Goal: Task Accomplishment & Management: Complete application form

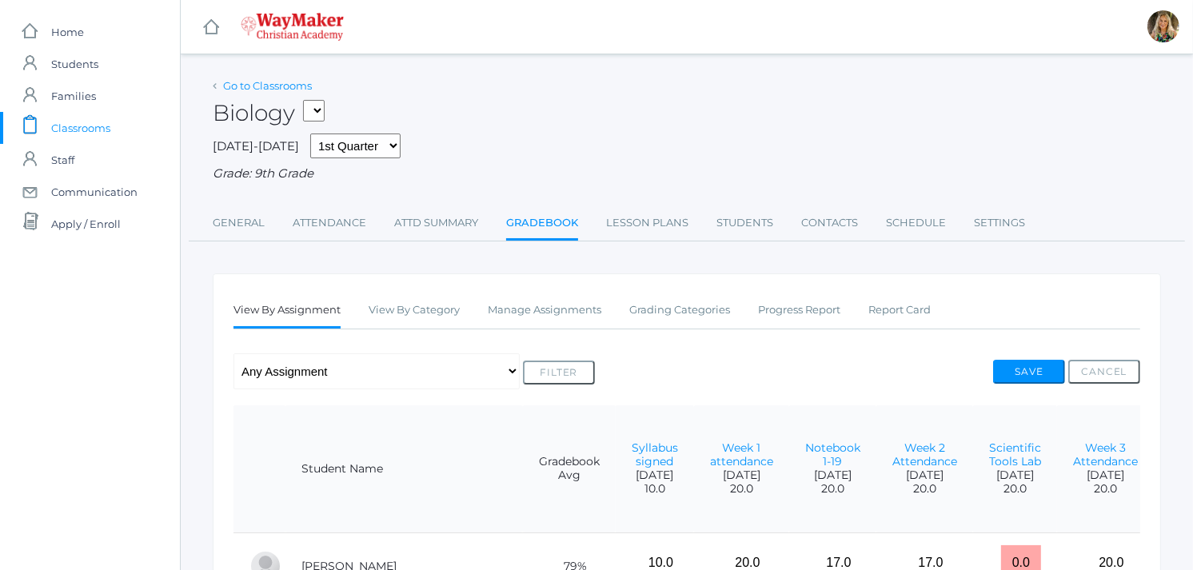
click at [280, 84] on link "Go to Classrooms" at bounding box center [267, 85] width 89 height 13
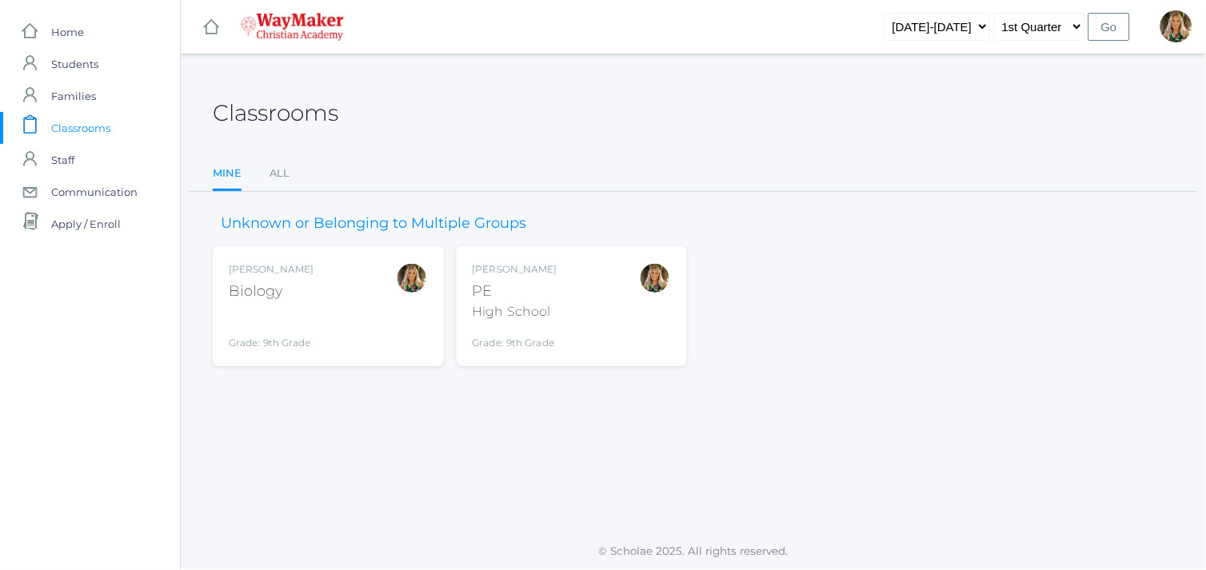
click at [485, 291] on div "PE" at bounding box center [515, 292] width 85 height 22
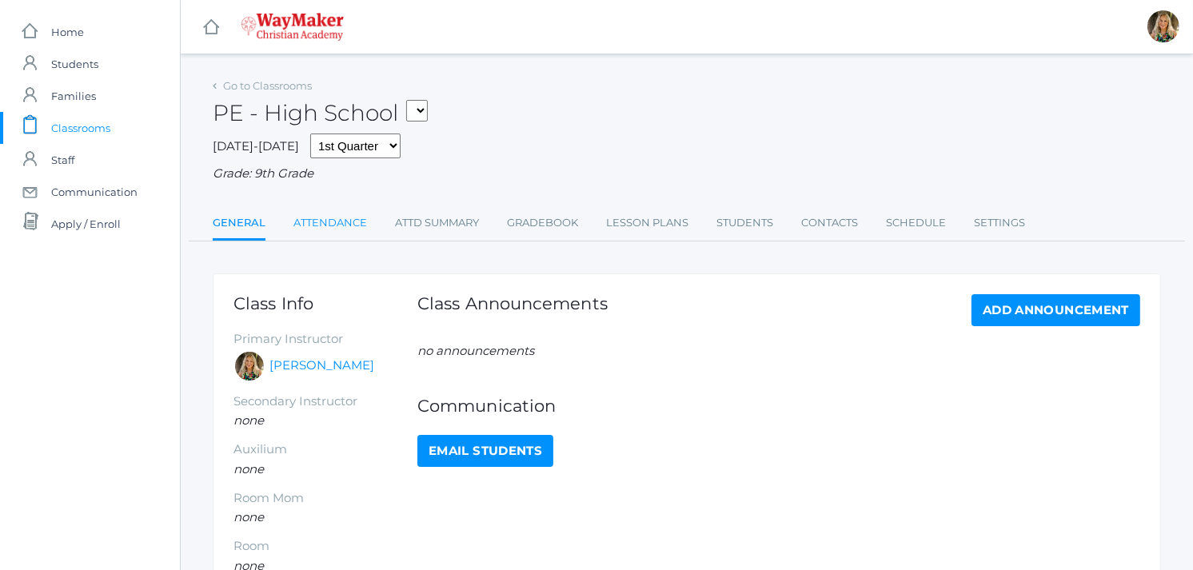
click at [323, 225] on link "Attendance" at bounding box center [330, 223] width 74 height 32
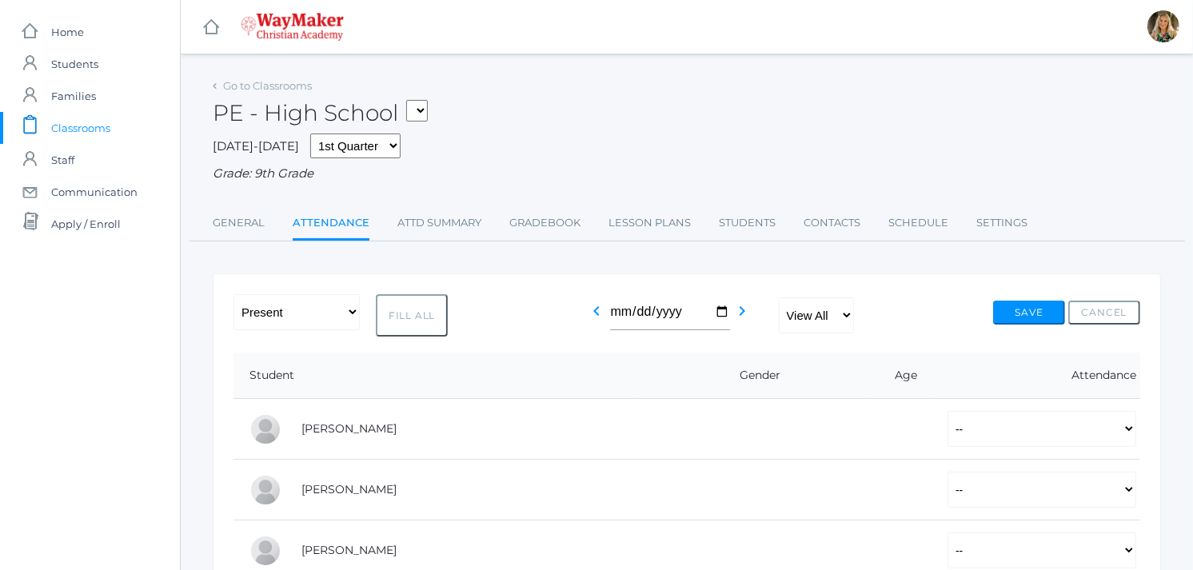
click at [422, 313] on button "Fill All" at bounding box center [412, 315] width 72 height 42
select select "P"
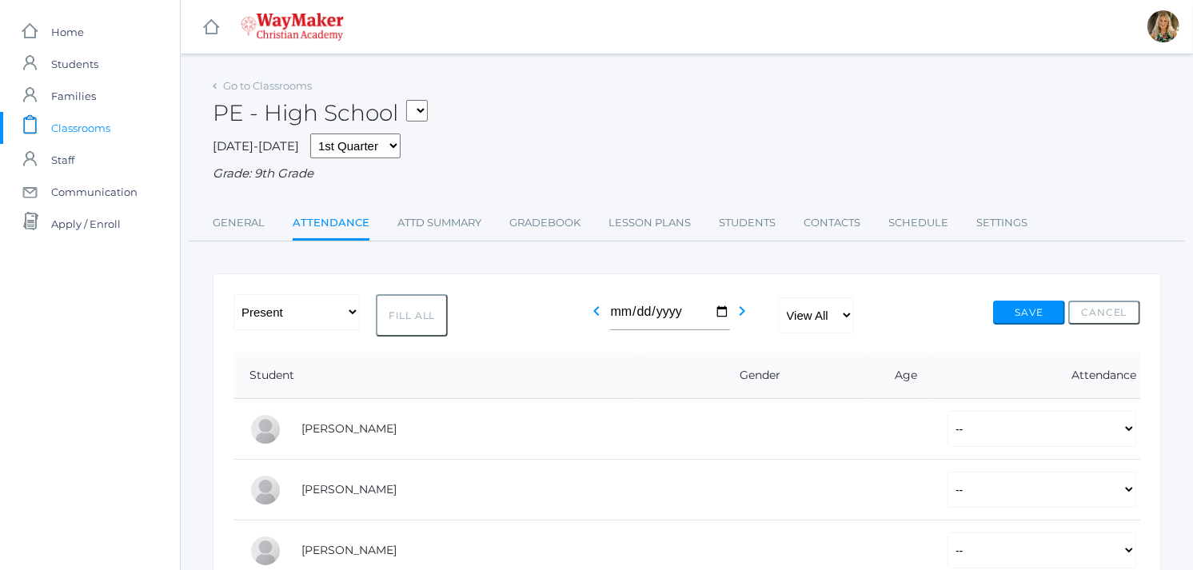
select select "P"
click at [1042, 310] on button "Save" at bounding box center [1029, 313] width 72 height 24
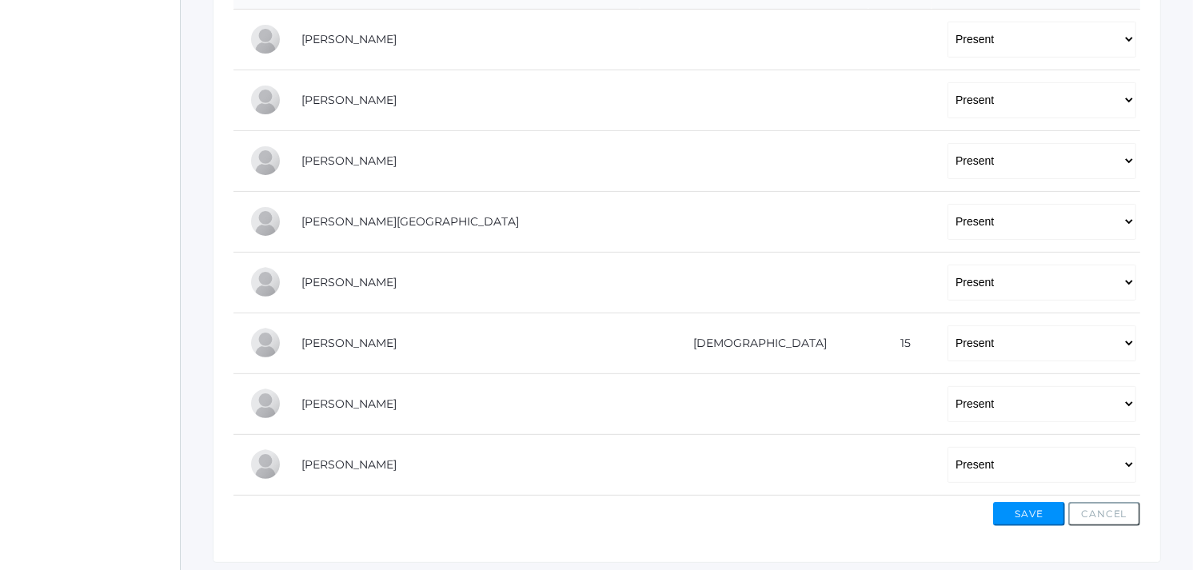
scroll to position [476, 0]
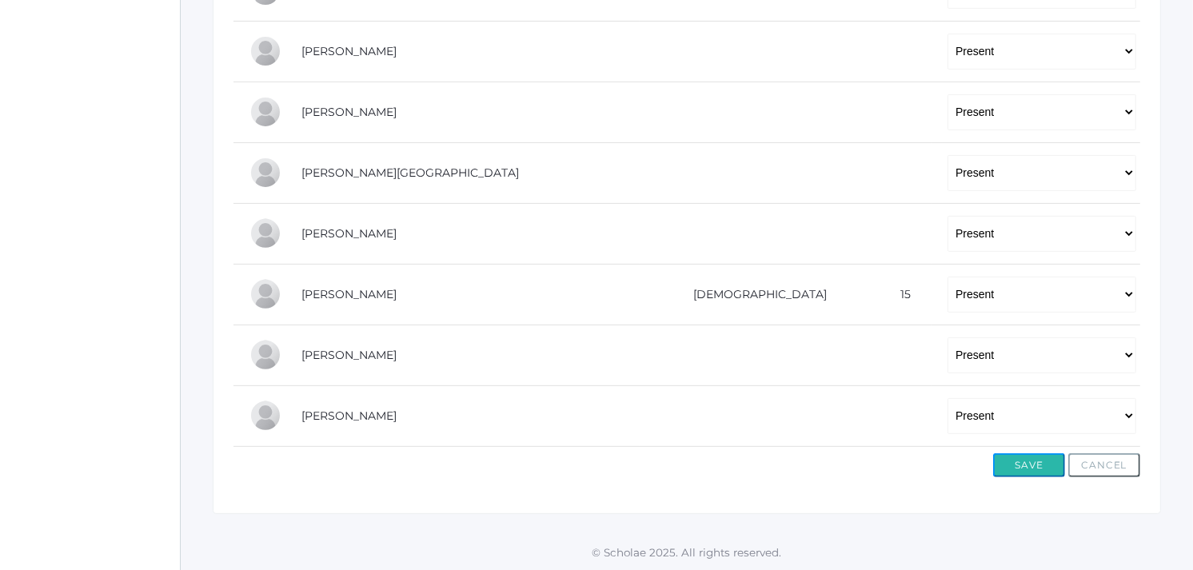
click at [1016, 461] on button "Save" at bounding box center [1029, 465] width 72 height 24
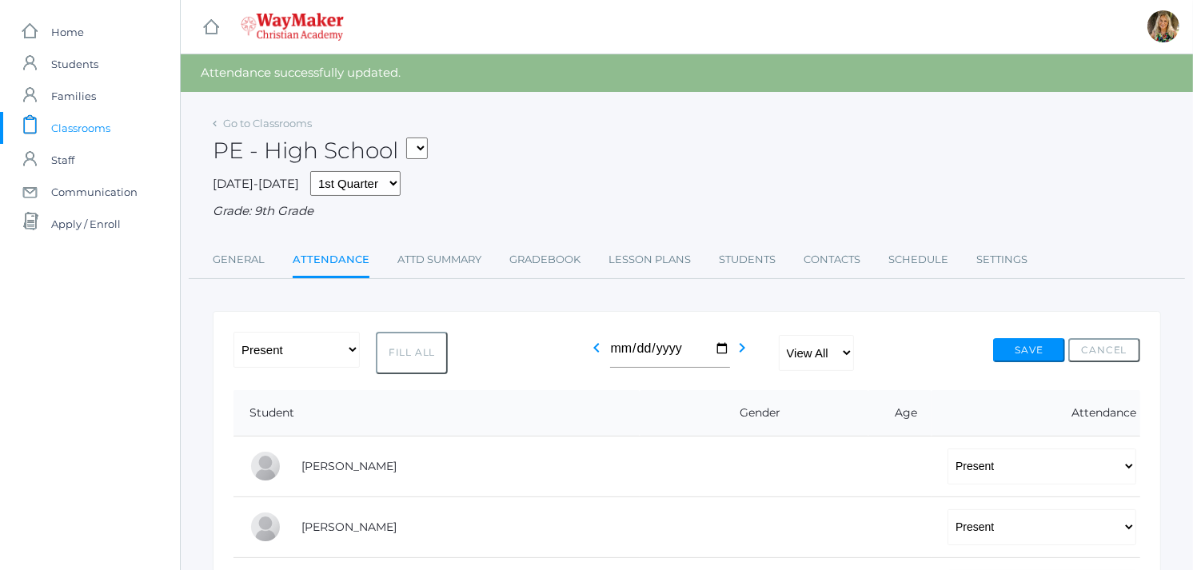
scroll to position [476, 0]
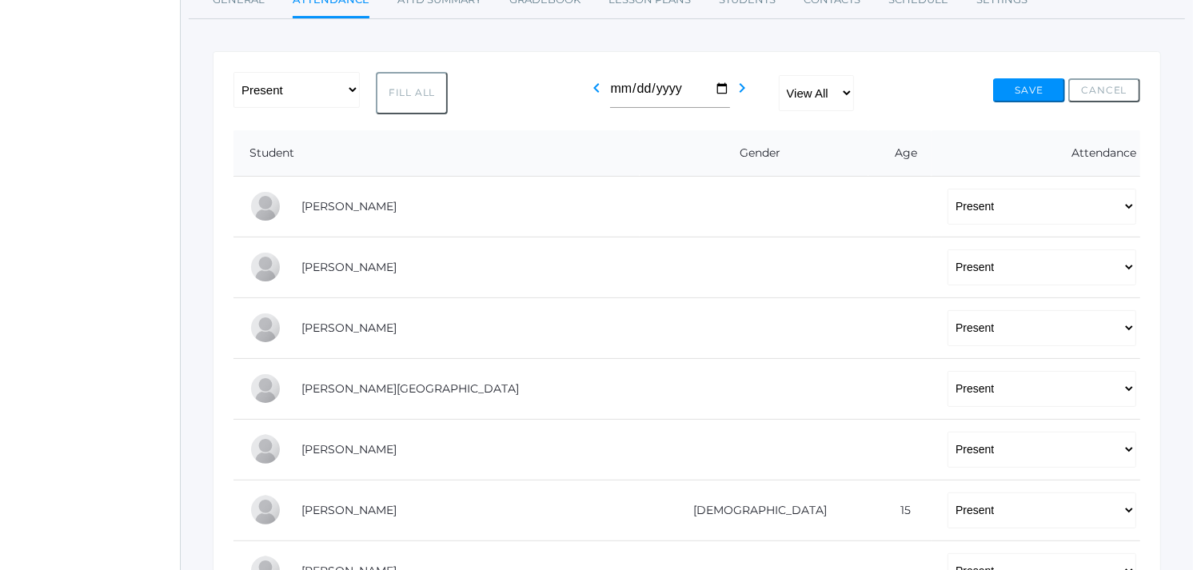
drag, startPoint x: 374, startPoint y: 154, endPoint x: 382, endPoint y: 66, distance: 87.5
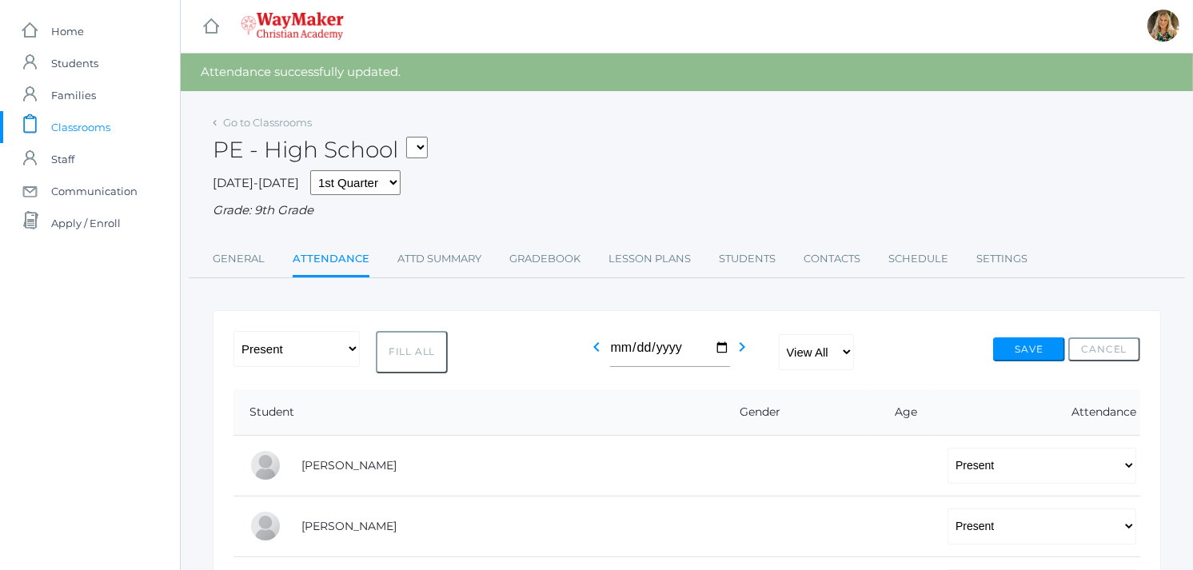
scroll to position [0, 0]
